Goal: Task Accomplishment & Management: Manage account settings

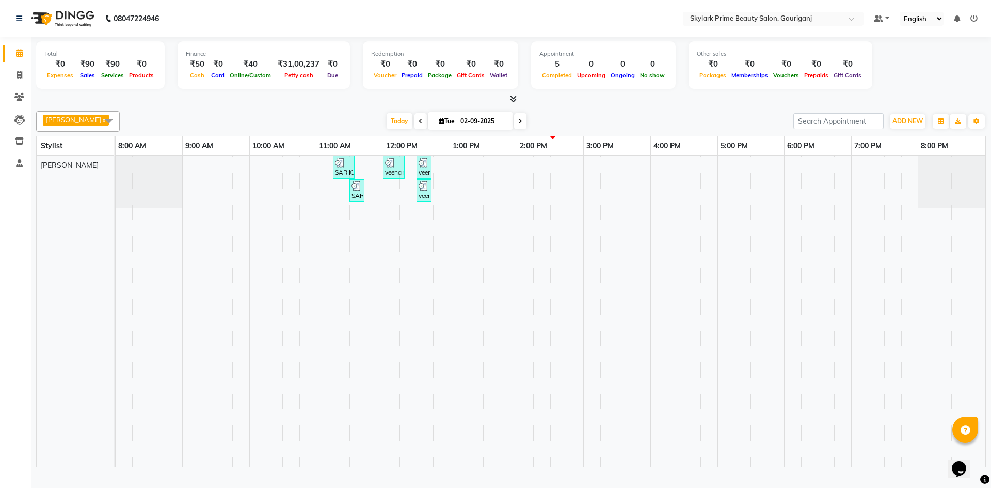
click at [560, 175] on div "SARIKA MAM, TK01, 11:15 AM-11:35 AM, Threading - Eyebrow veena mam, TK02, 12:00…" at bounding box center [550, 311] width 869 height 311
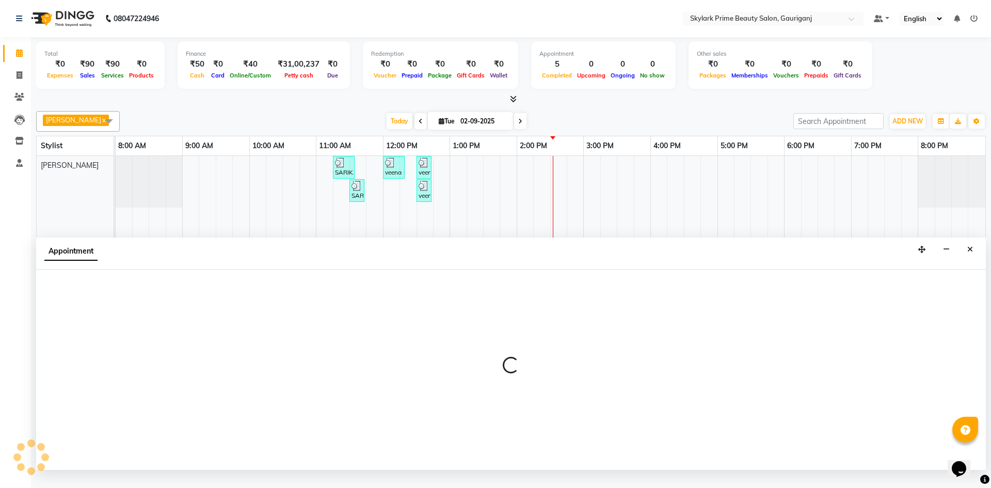
select select "30218"
select select "tentative"
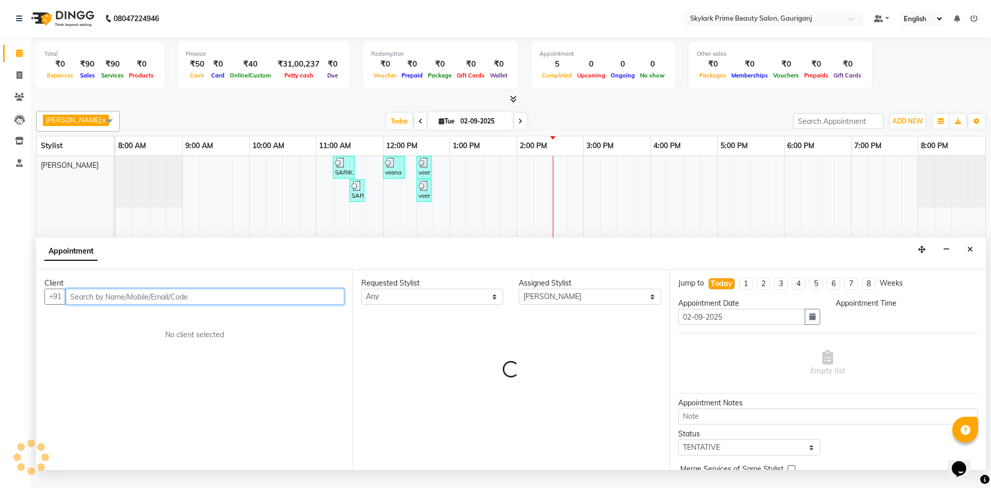
select select "870"
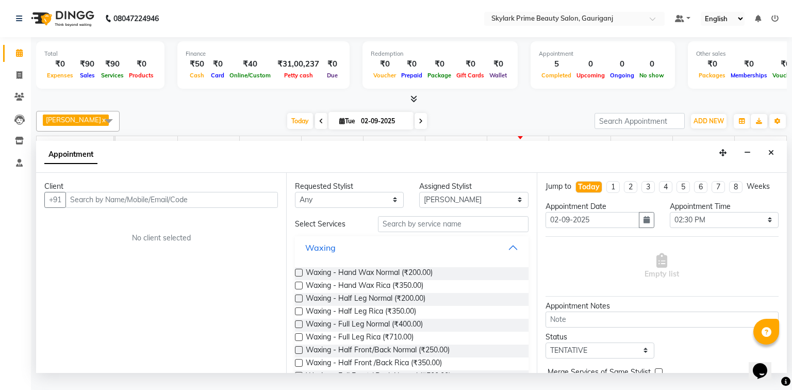
click at [508, 257] on button "Waxing" at bounding box center [411, 247] width 225 height 19
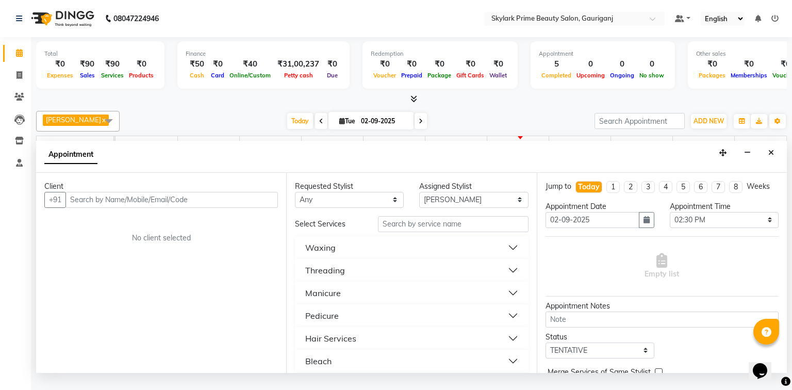
click at [351, 280] on button "Threading" at bounding box center [411, 270] width 225 height 19
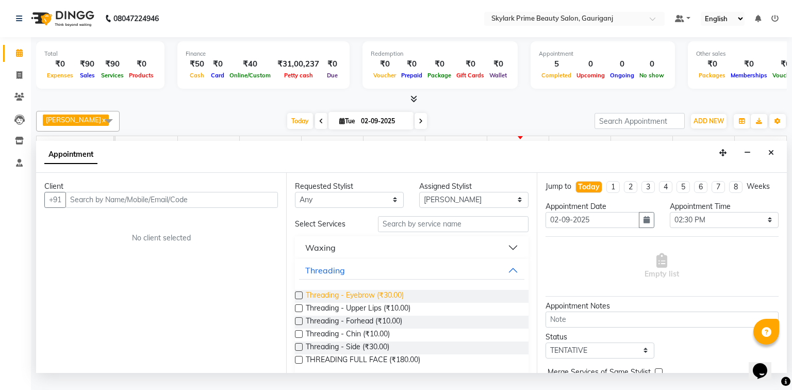
click at [351, 302] on span "Threading - Eyebrow (₹30.00)" at bounding box center [355, 296] width 98 height 13
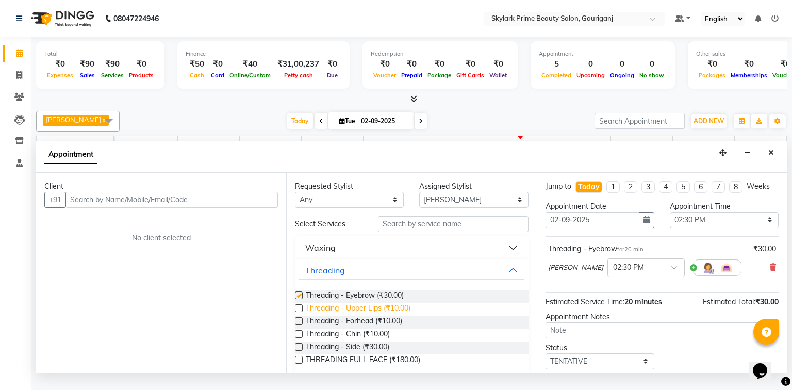
checkbox input "false"
click at [345, 316] on span "Threading - Upper Lips (₹10.00)" at bounding box center [358, 309] width 105 height 13
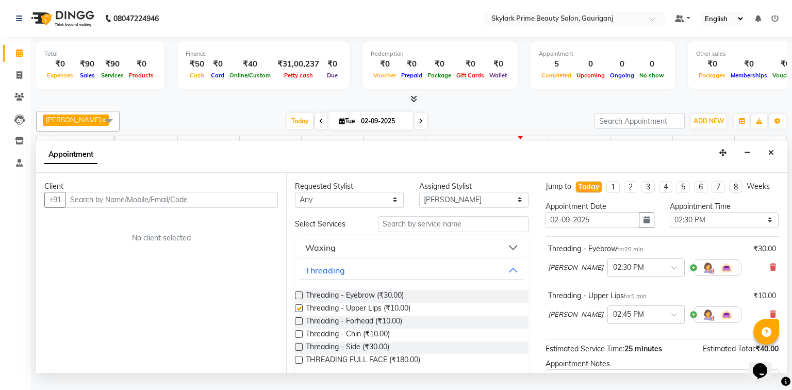
checkbox input "false"
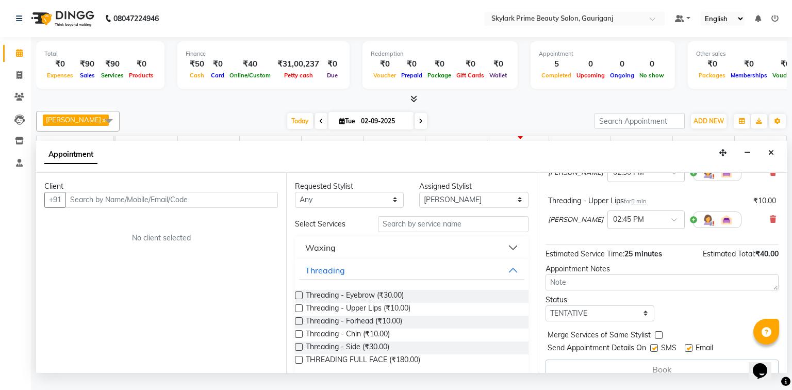
scroll to position [109, 0]
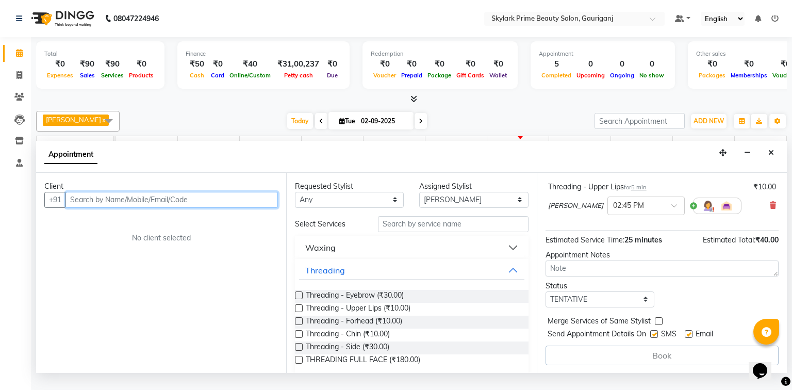
click at [215, 208] on input "text" at bounding box center [172, 200] width 213 height 16
type input "8"
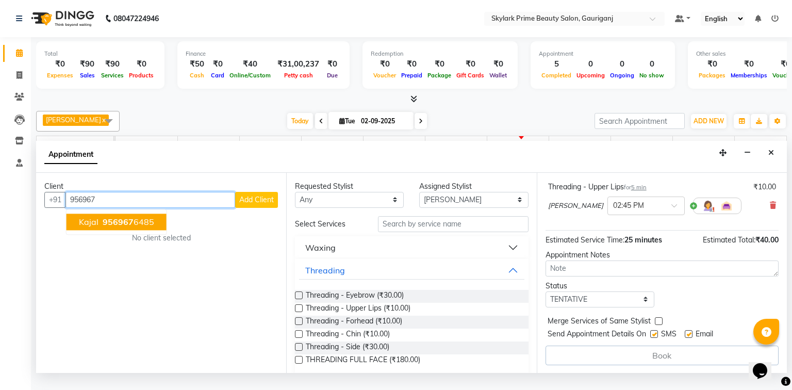
click at [91, 227] on span "kajal" at bounding box center [89, 222] width 20 height 10
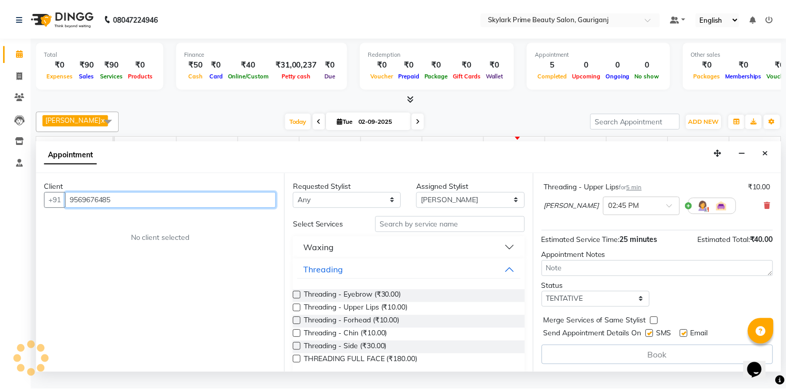
scroll to position [108, 0]
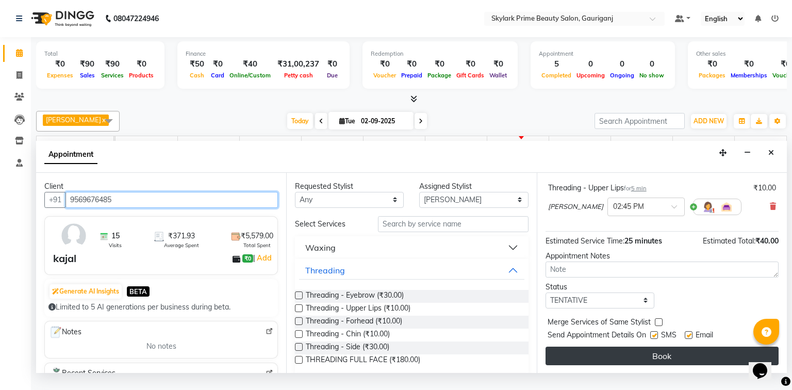
type input "9569676485"
click at [658, 363] on button "Book" at bounding box center [662, 356] width 233 height 19
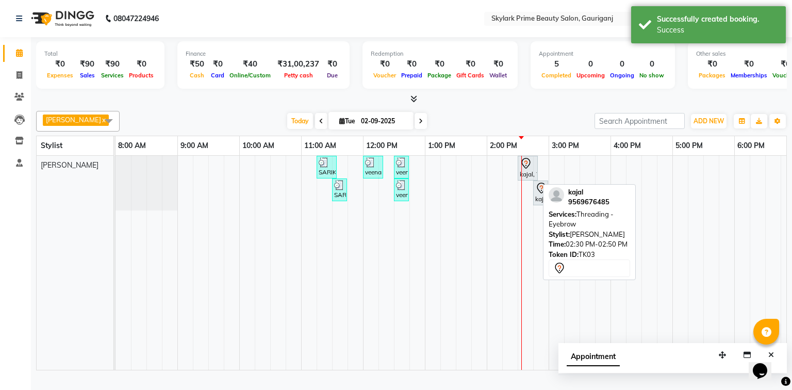
click at [528, 170] on icon at bounding box center [526, 163] width 12 height 12
select select "7"
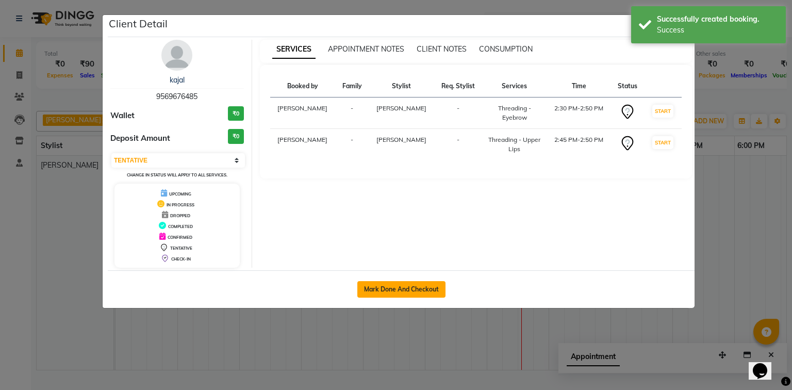
click at [411, 286] on button "Mark Done And Checkout" at bounding box center [402, 289] width 88 height 17
select select "service"
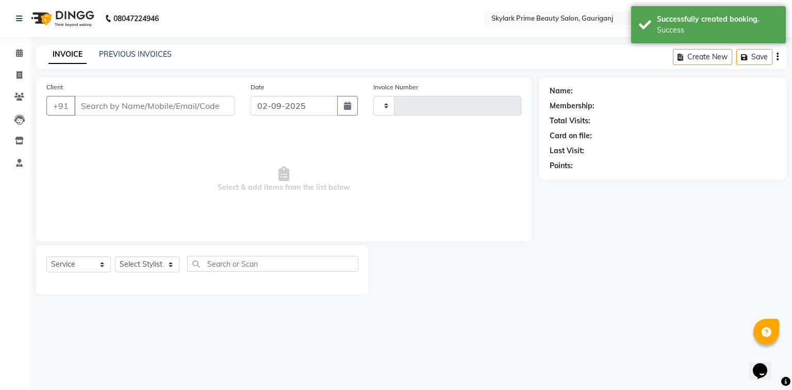
type input "3196"
select select "4735"
type input "9569676485"
select select "30218"
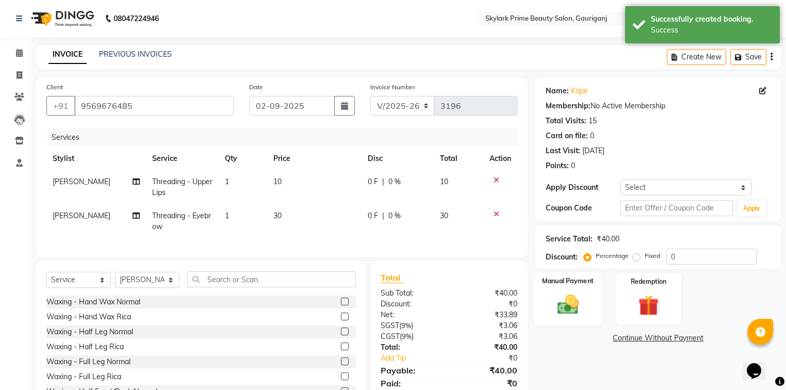
click at [576, 307] on img at bounding box center [567, 305] width 35 height 25
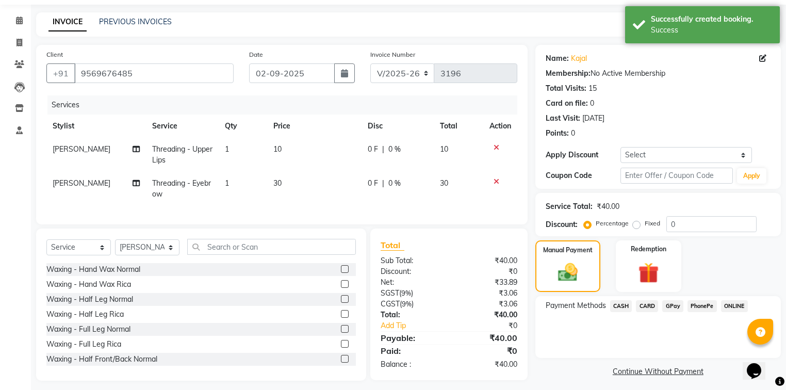
scroll to position [45, 0]
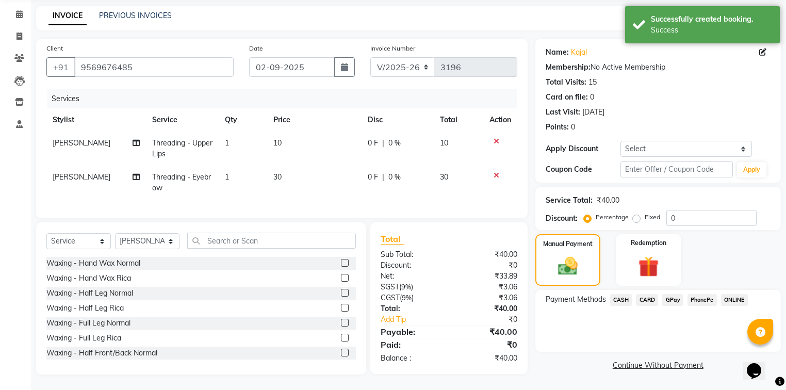
click at [671, 294] on span "GPay" at bounding box center [672, 300] width 21 height 12
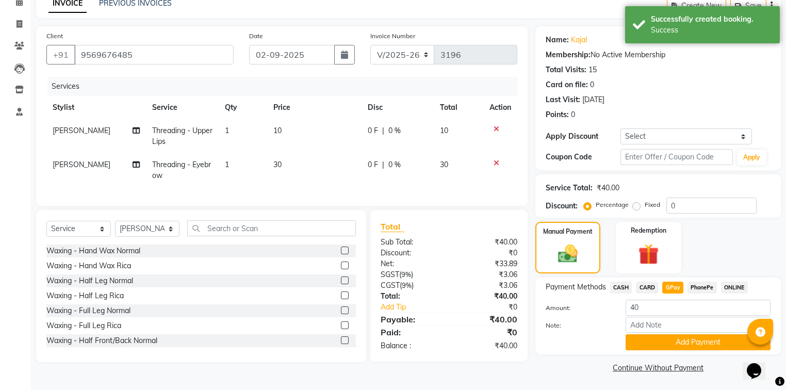
scroll to position [53, 0]
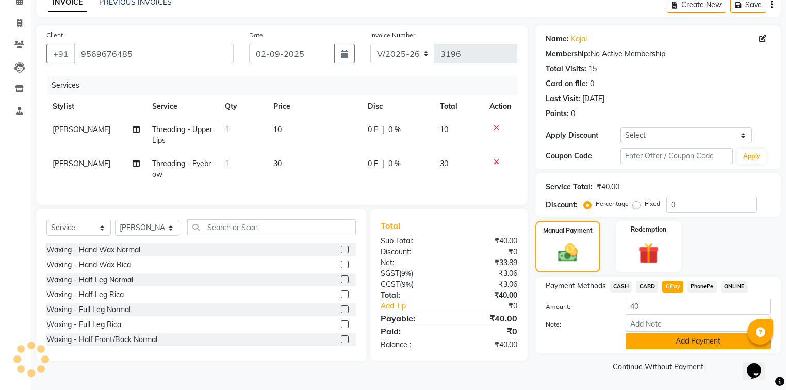
click at [646, 343] on button "Add Payment" at bounding box center [698, 341] width 145 height 16
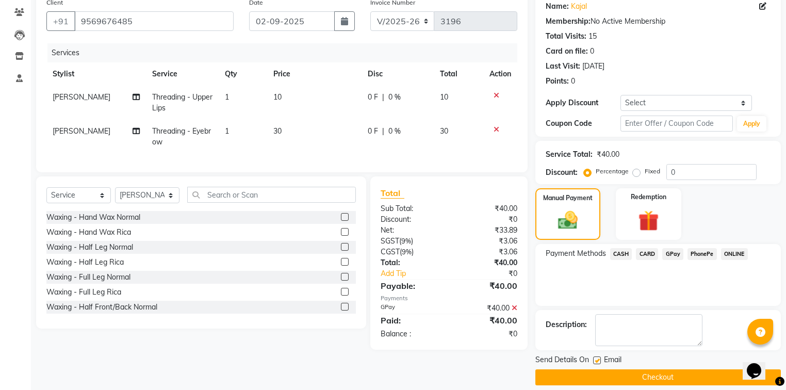
scroll to position [95, 0]
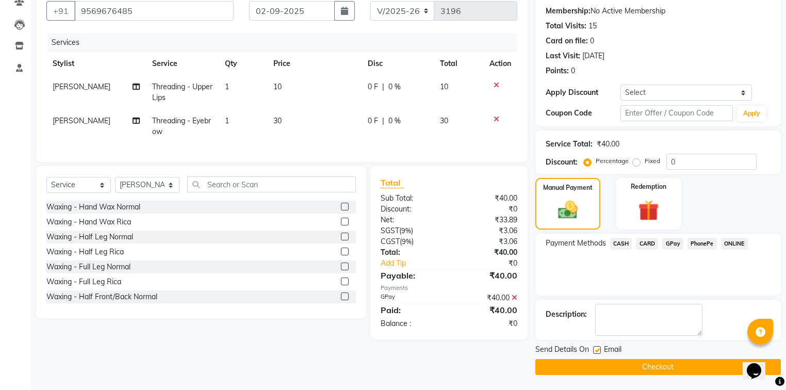
click at [609, 367] on button "Checkout" at bounding box center [659, 367] width 246 height 16
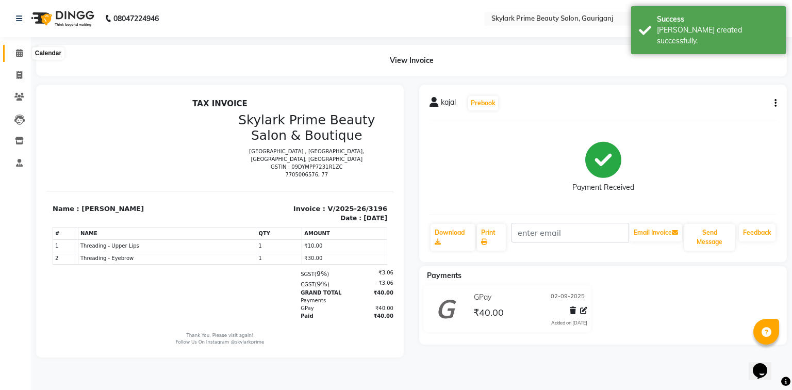
click at [21, 53] on icon at bounding box center [19, 53] width 7 height 8
